Goal: Book appointment/travel/reservation

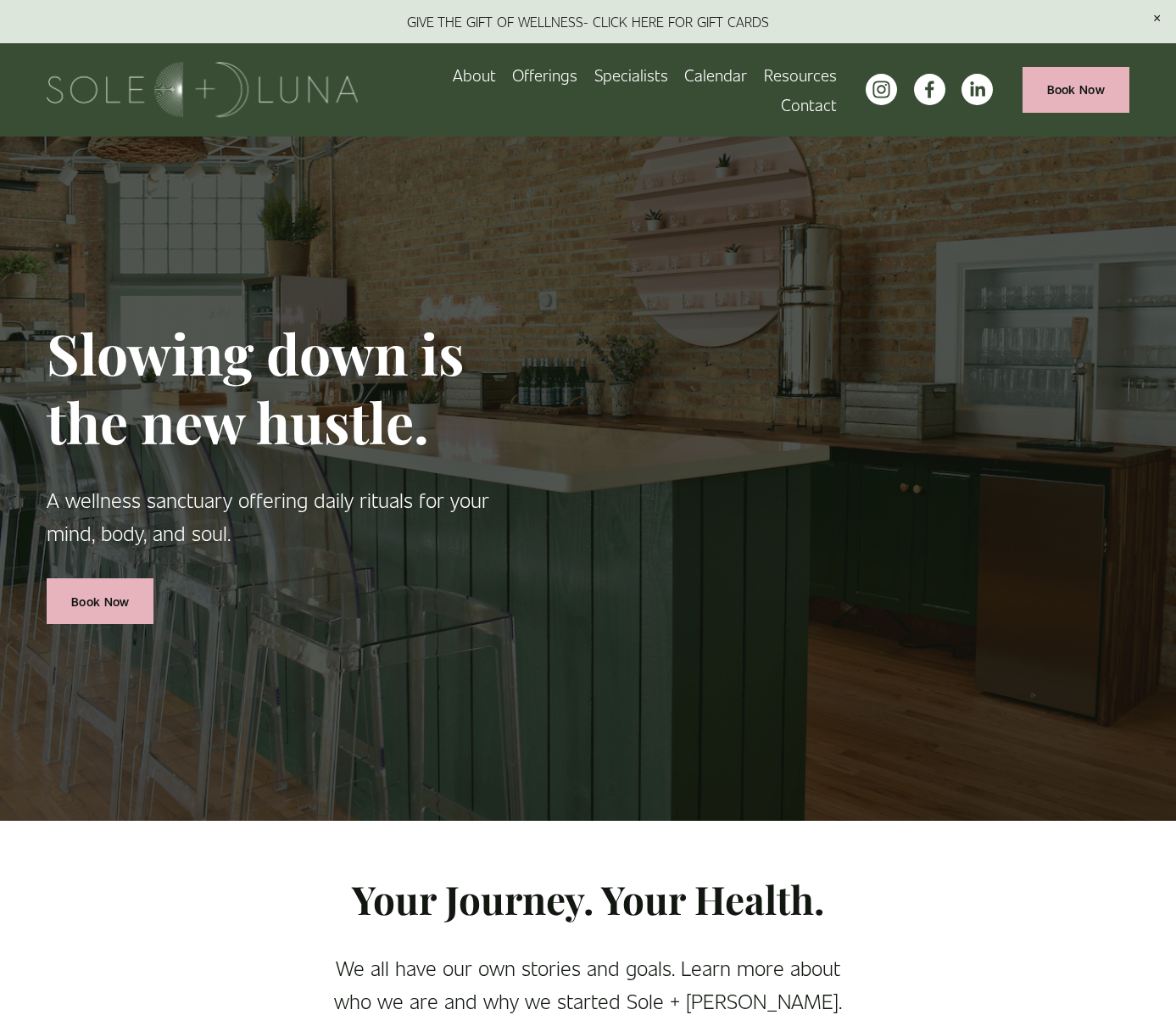
click at [0, 0] on span "Wellness Experiences" at bounding box center [0, 0] width 0 height 0
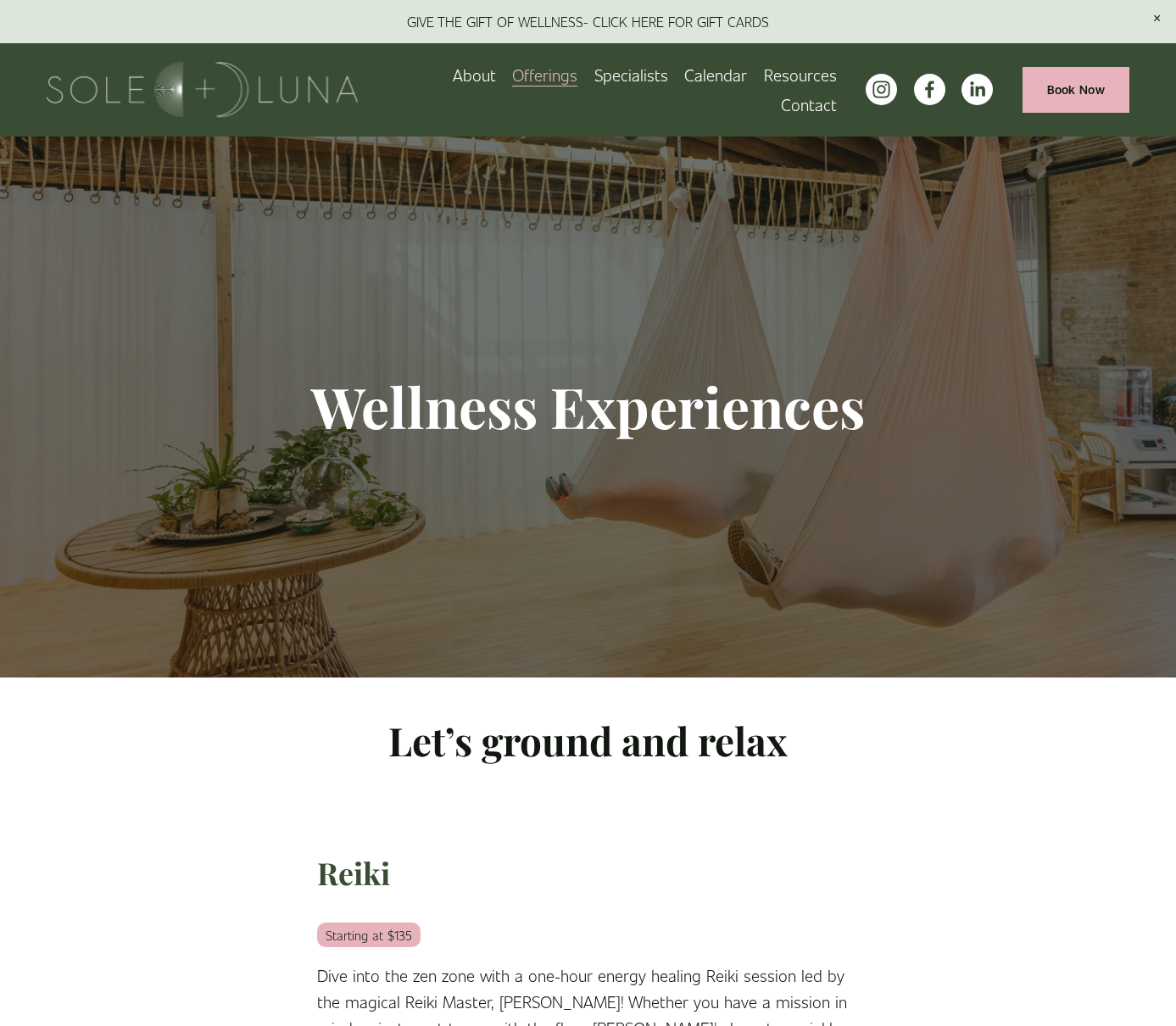
click at [729, 77] on link "Calendar" at bounding box center [716, 75] width 62 height 30
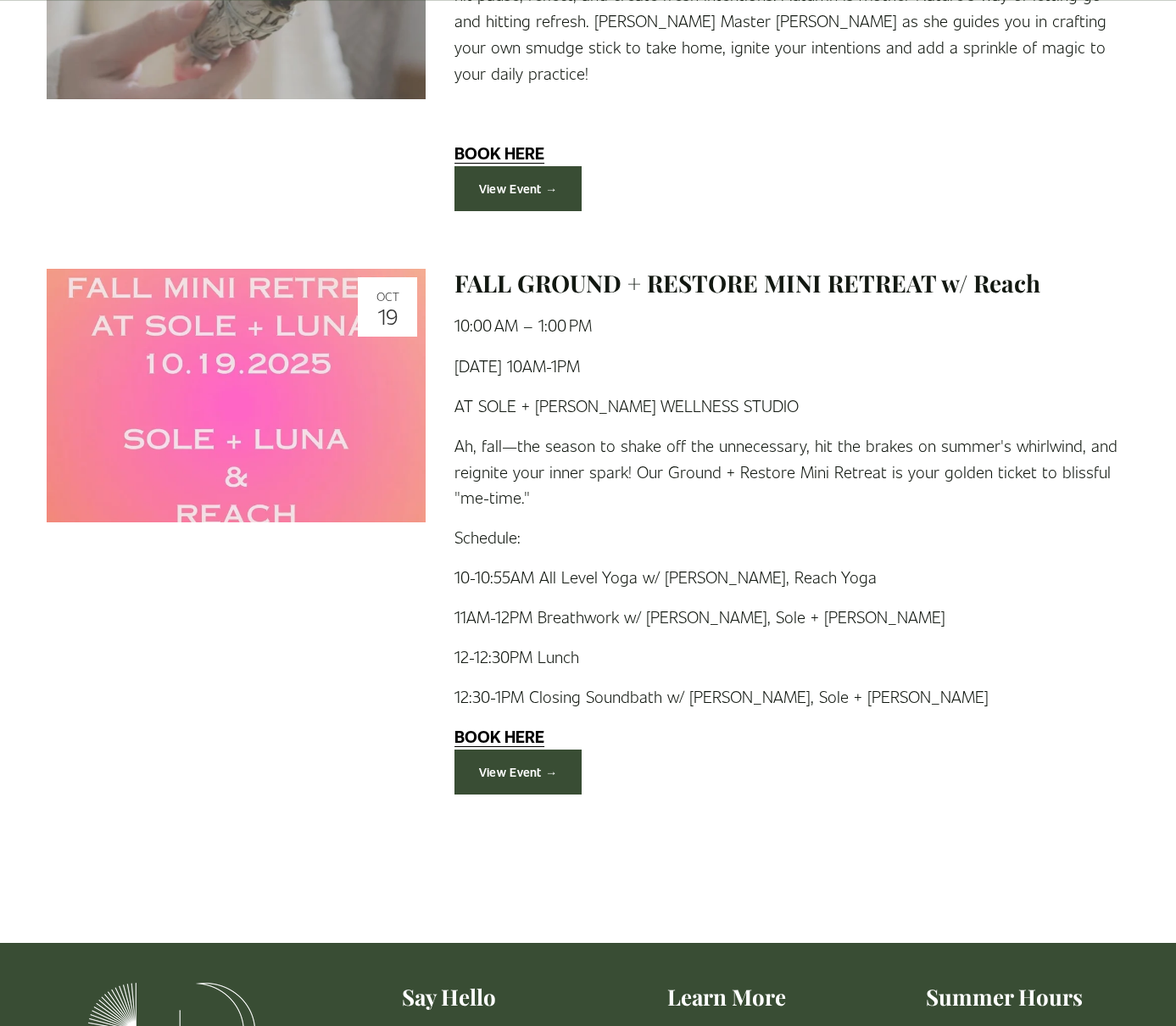
scroll to position [4454, 0]
click at [539, 749] on link "View Event →" at bounding box center [518, 772] width 128 height 45
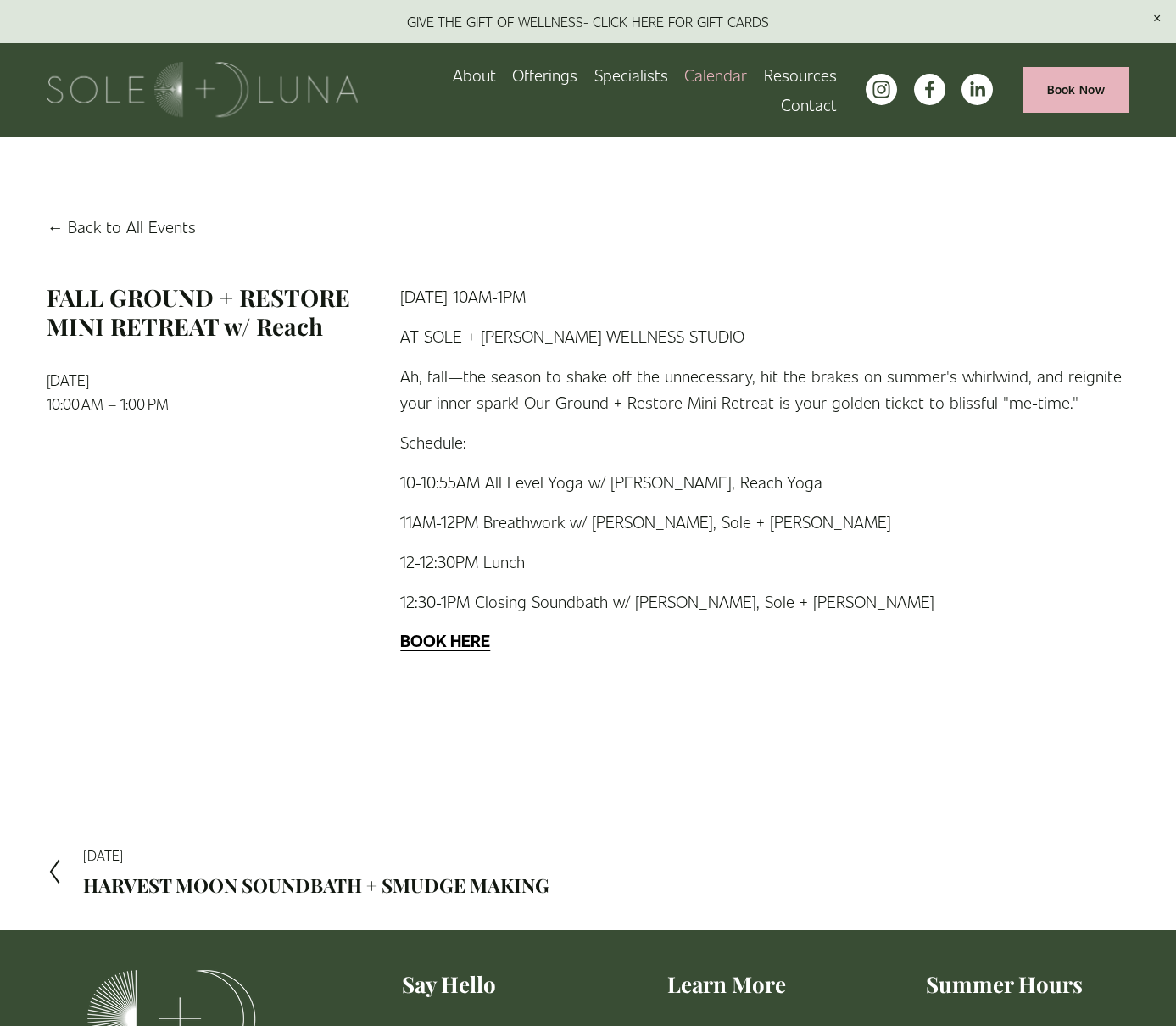
click at [477, 647] on strong "BOOK HERE" at bounding box center [445, 640] width 90 height 22
